Goal: Task Accomplishment & Management: Use online tool/utility

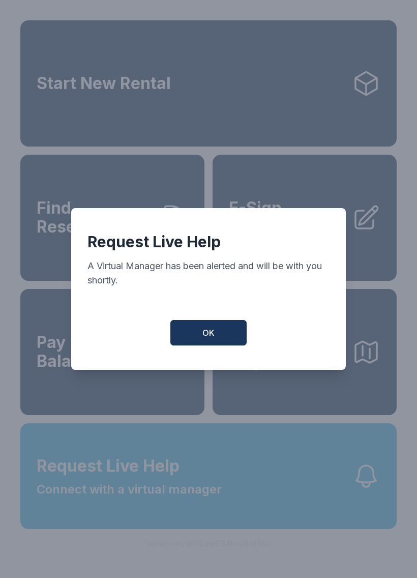
click at [224, 345] on button "OK" at bounding box center [209, 332] width 76 height 25
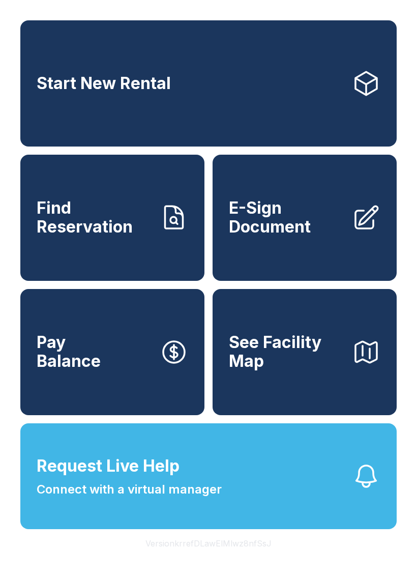
click at [315, 222] on span "E-Sign Document" at bounding box center [286, 217] width 115 height 37
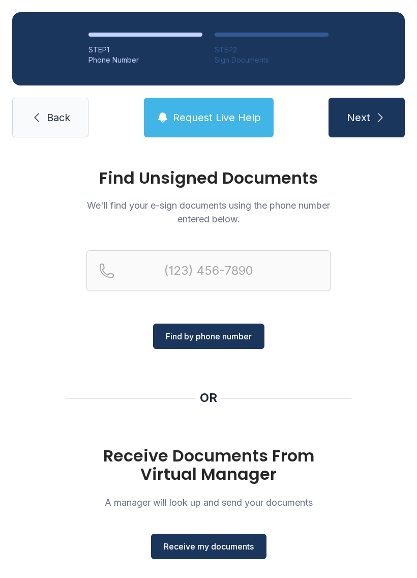
click at [191, 558] on button "Receive my documents" at bounding box center [209, 546] width 116 height 25
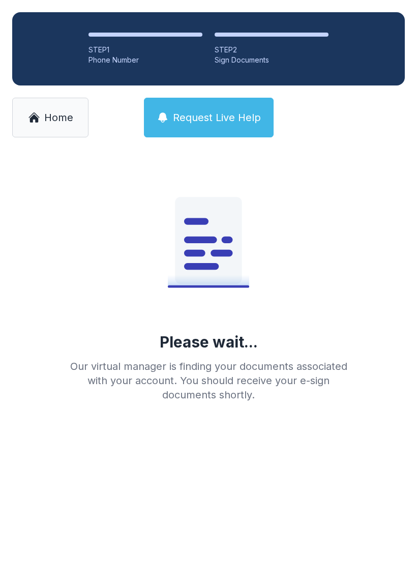
click at [194, 561] on main "Please wait... Our virtual manager is finding your documents associated with yo…" at bounding box center [208, 364] width 417 height 429
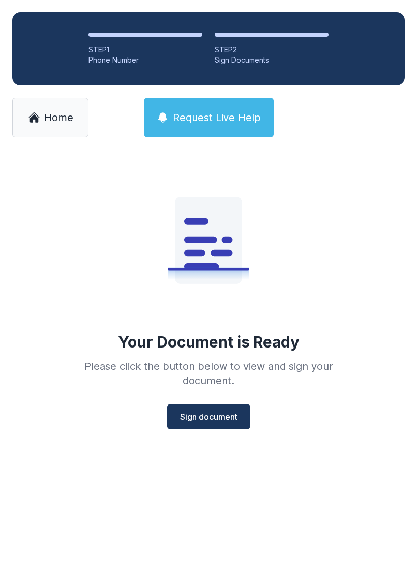
click at [210, 411] on span "Sign document" at bounding box center [209, 417] width 58 height 12
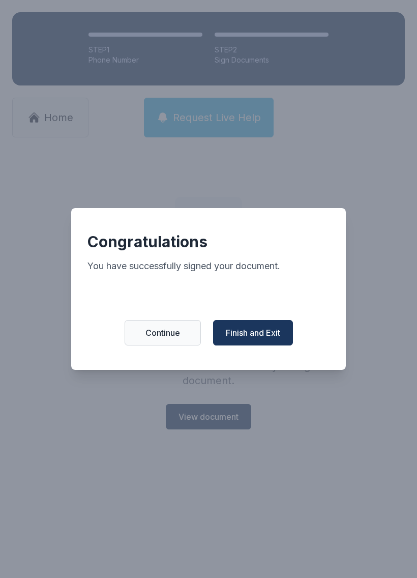
click at [247, 335] on span "Finish and Exit" at bounding box center [253, 333] width 54 height 12
